Goal: Find specific page/section: Find specific page/section

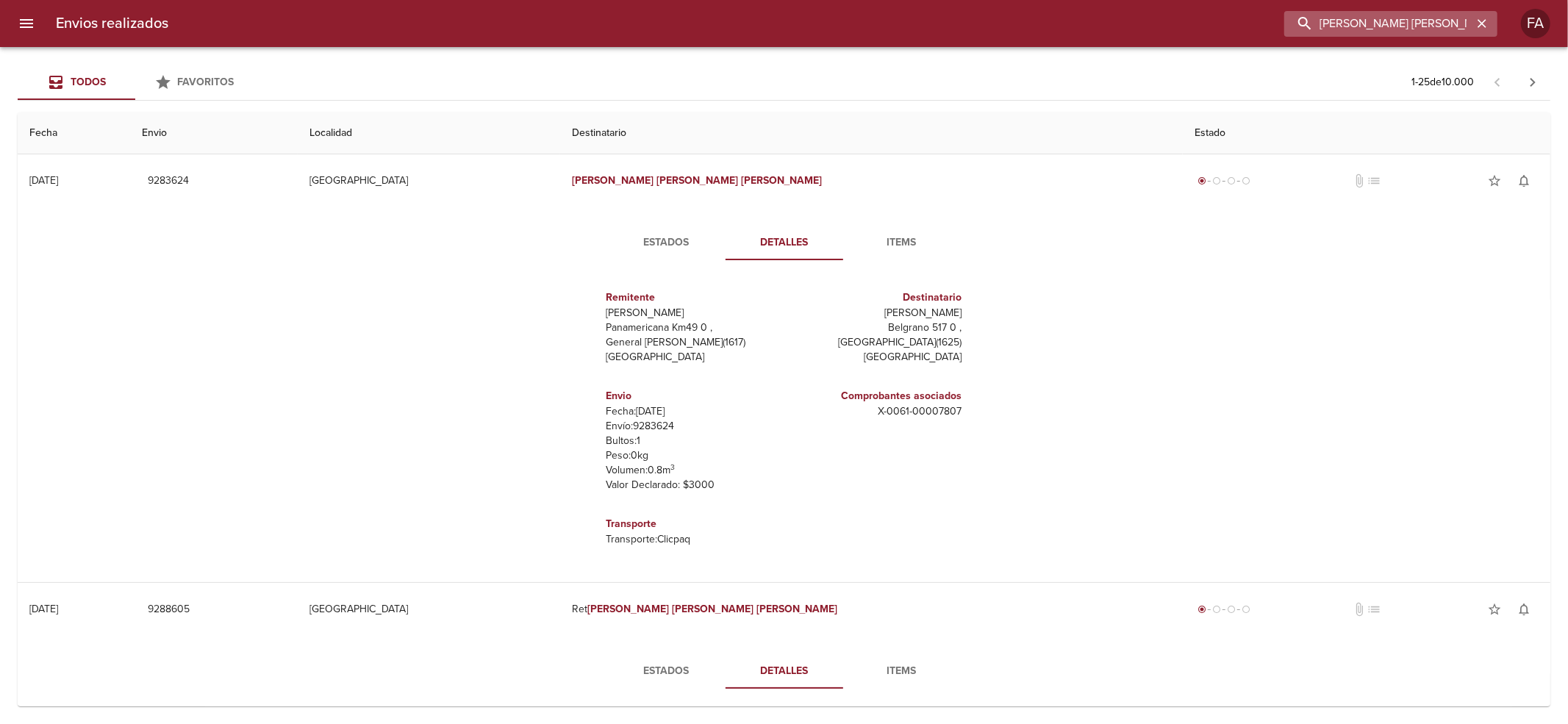
click at [1373, 21] on input "[PERSON_NAME] [PERSON_NAME]" at bounding box center [1377, 24] width 188 height 26
paste input "[PERSON_NAME]"
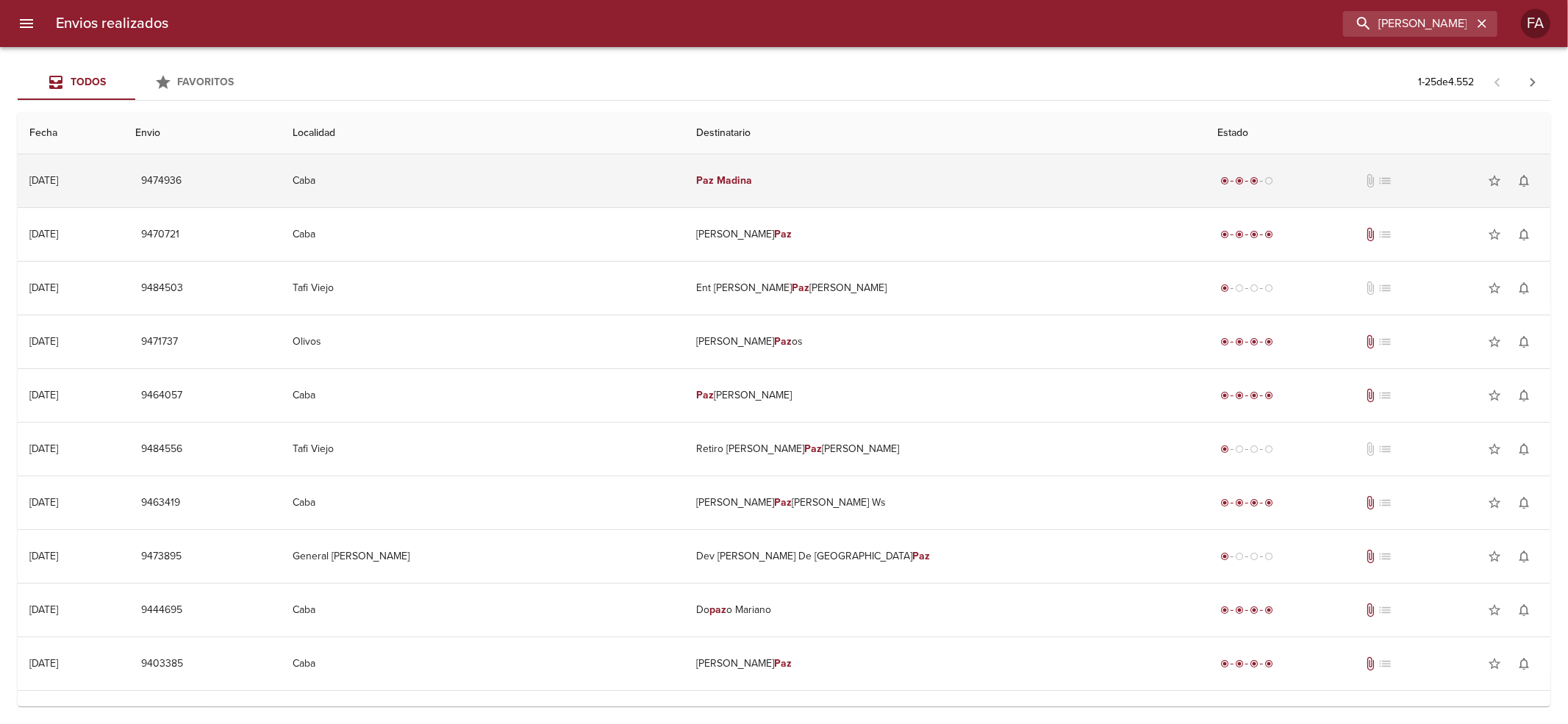
click at [835, 184] on td "[PERSON_NAME]" at bounding box center [945, 180] width 521 height 53
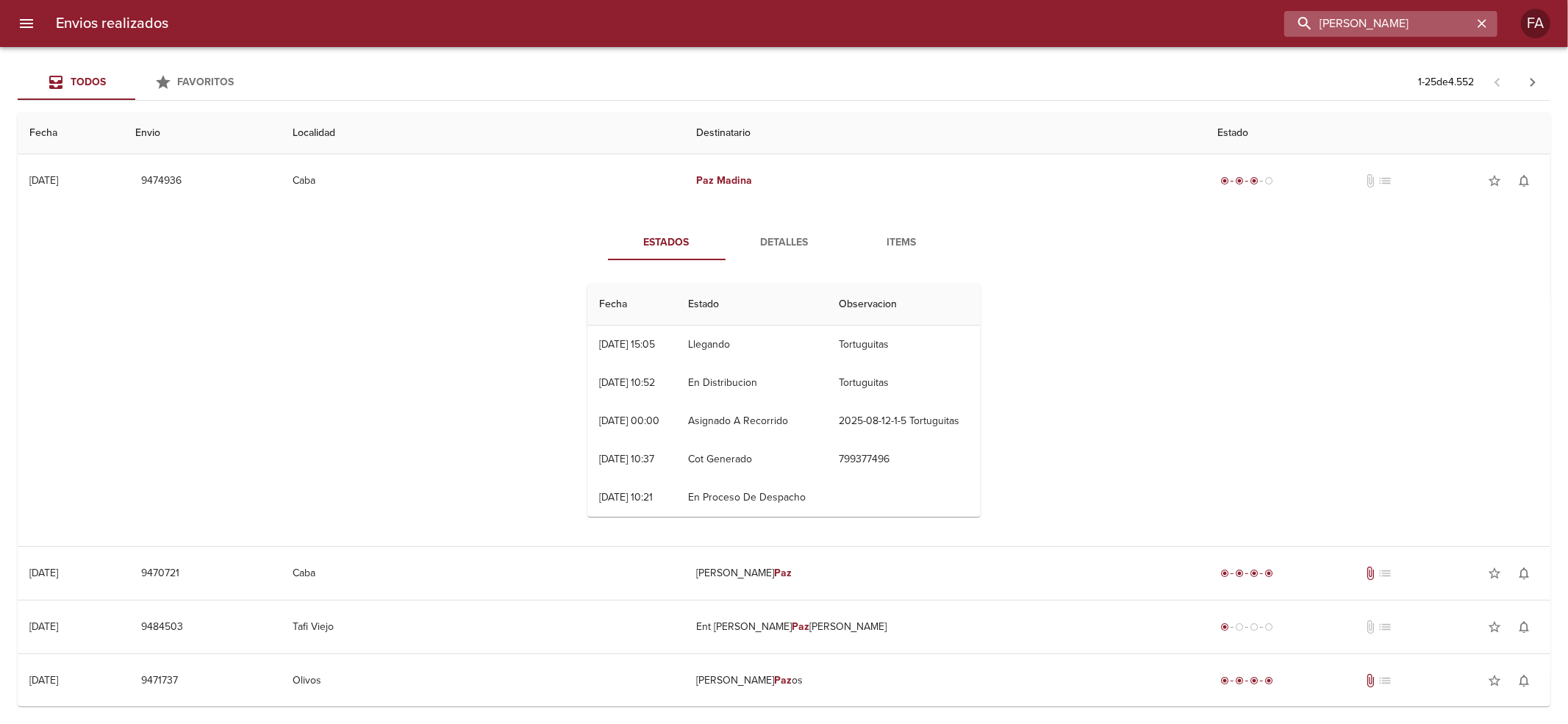
click at [1450, 25] on input "[PERSON_NAME]" at bounding box center [1377, 24] width 188 height 26
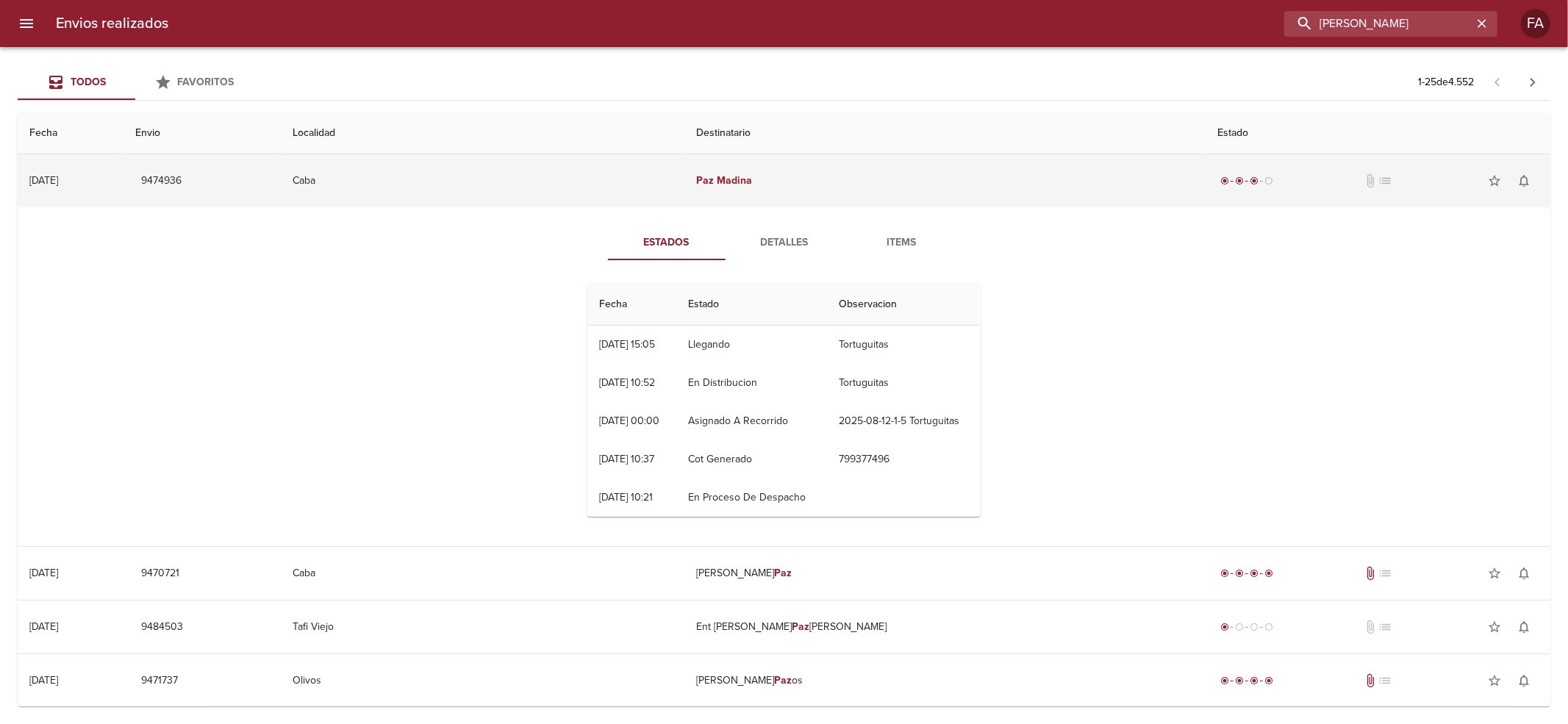
drag, startPoint x: 1450, startPoint y: 25, endPoint x: 813, endPoint y: 192, distance: 658.5
click at [813, 0] on div "Envios realizados [PERSON_NAME] FA Todos Favoritos 1 - 25 de 4.552 Fecha Envio …" at bounding box center [784, 0] width 1568 height 0
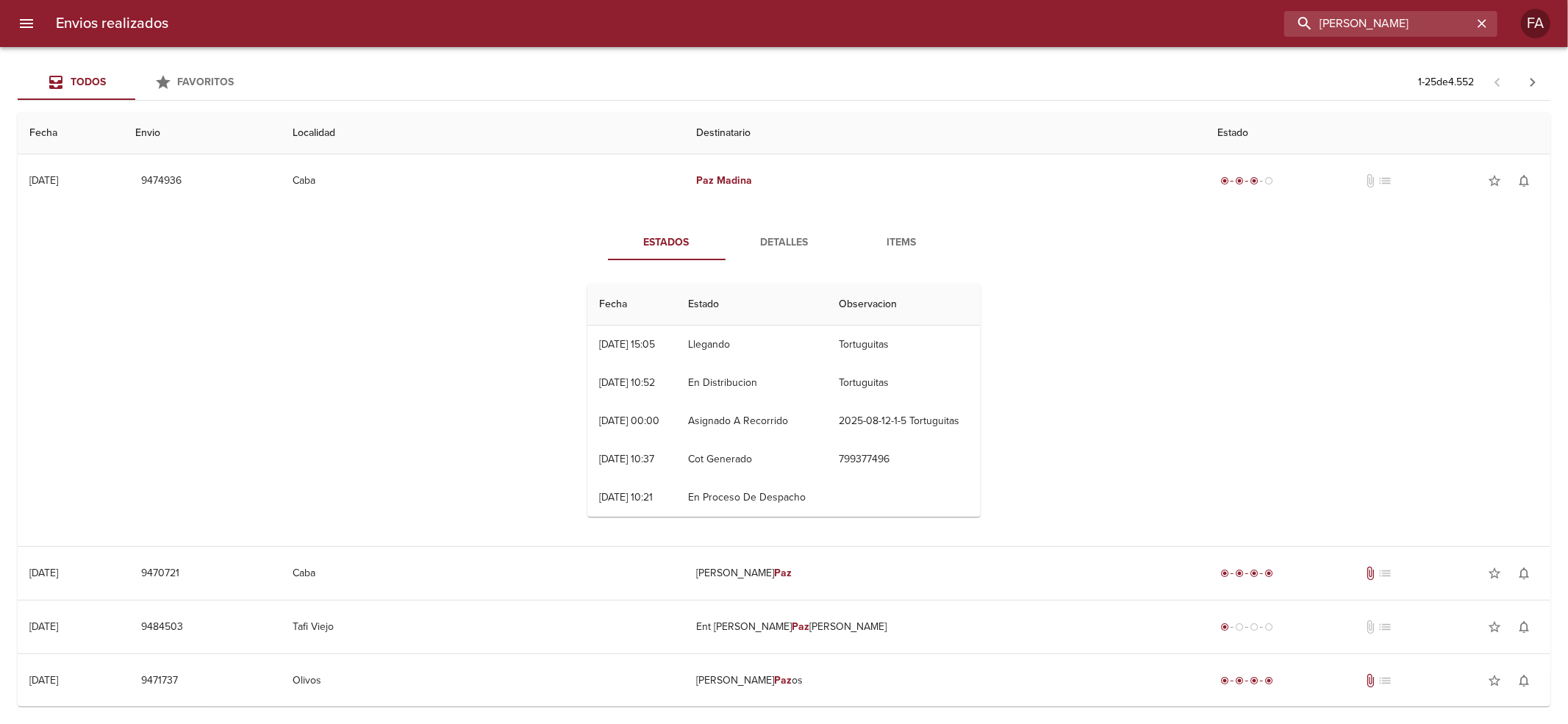
paste input "[PERSON_NAME]"
type input "[PERSON_NAME]"
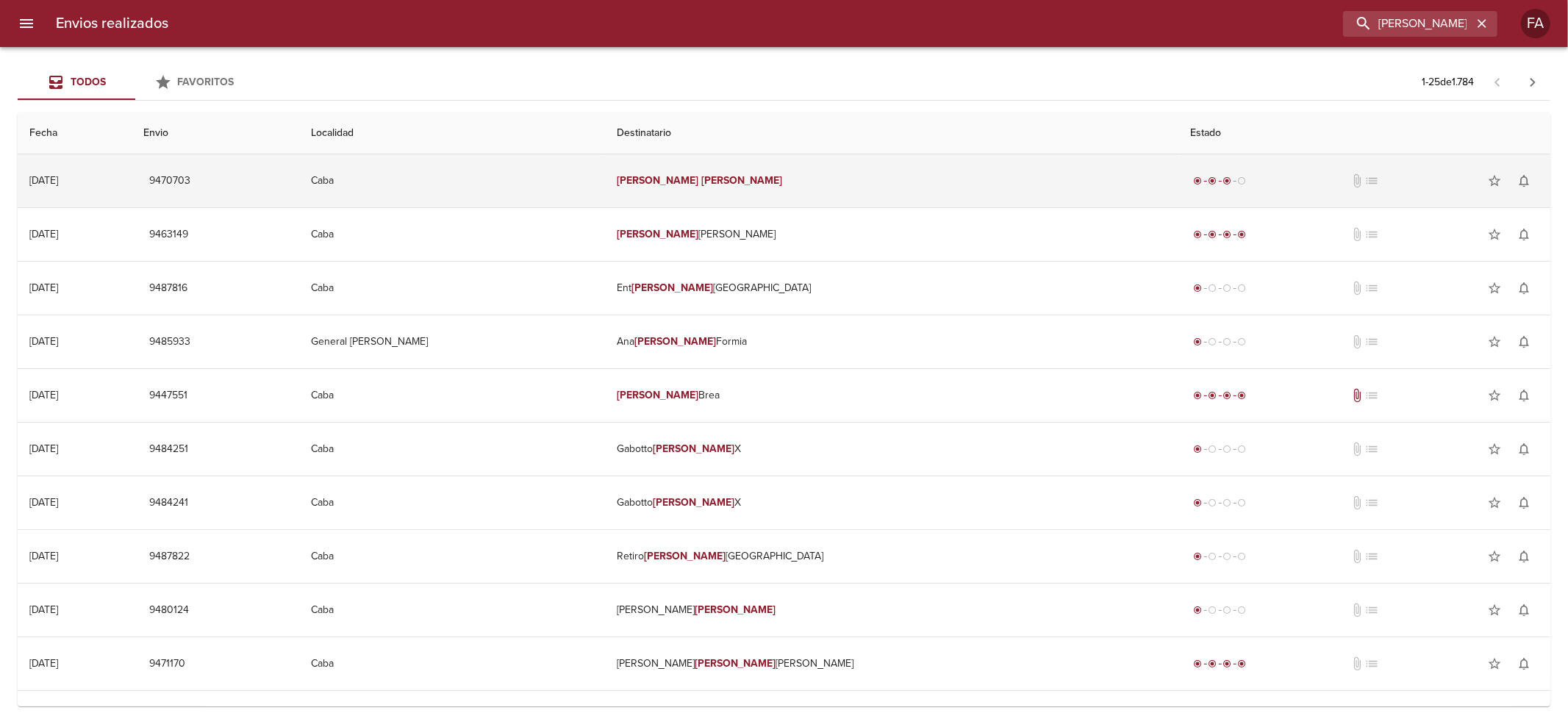
click at [898, 181] on td "[PERSON_NAME]" at bounding box center [892, 180] width 574 height 53
